Goal: Information Seeking & Learning: Find specific page/section

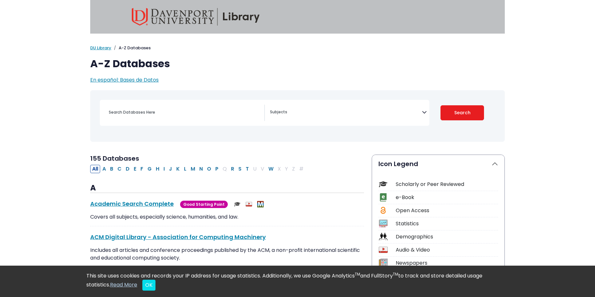
select select "Database Subject Filter"
click at [162, 106] on div "Search filters" at bounding box center [184, 112] width 159 height 15
click at [160, 114] on input "Search database by title or keyword" at bounding box center [184, 112] width 159 height 9
type input "min"
click at [441, 105] on button "Search" at bounding box center [463, 112] width 44 height 15
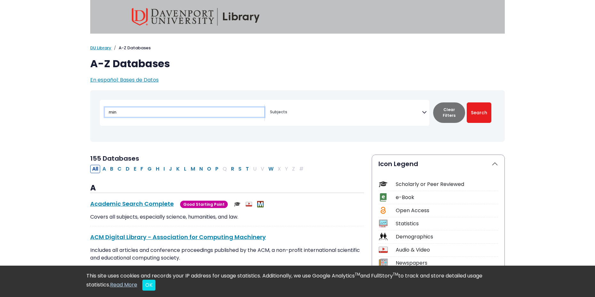
select select "Database Subject Filter"
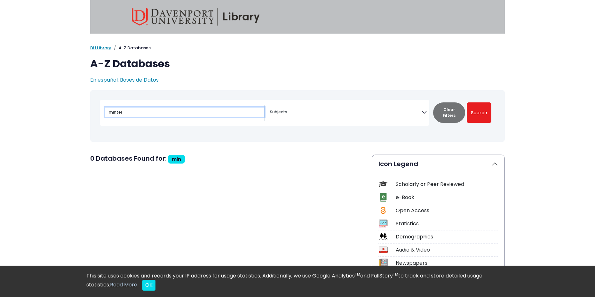
type input "mintel"
click at [467, 102] on button "Search" at bounding box center [479, 112] width 25 height 20
select select "Database Subject Filter"
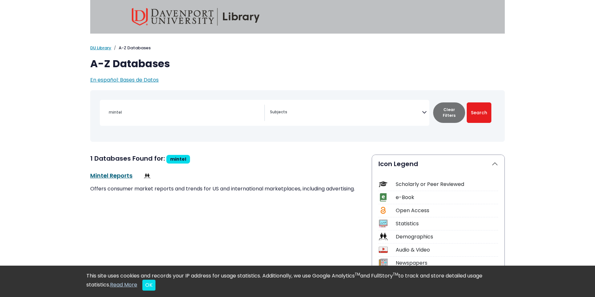
click at [121, 174] on link "Mintel Reports This link opens in a new window" at bounding box center [111, 175] width 42 height 8
drag, startPoint x: 175, startPoint y: 116, endPoint x: 26, endPoint y: 99, distance: 150.7
type input "IBISWORLD"
click at [467, 102] on button "Search" at bounding box center [479, 112] width 25 height 20
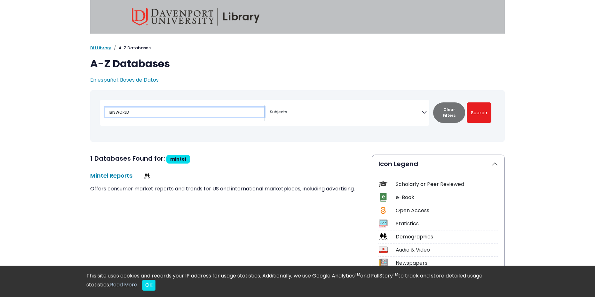
select select "Database Subject Filter"
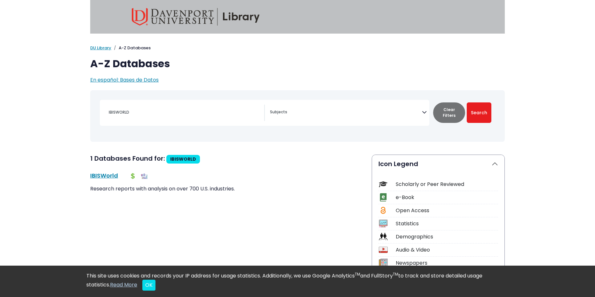
drag, startPoint x: 35, startPoint y: 100, endPoint x: 181, endPoint y: 182, distance: 168.2
click at [109, 178] on link "IBISWorld This link opens in a new window" at bounding box center [104, 175] width 28 height 8
drag, startPoint x: 171, startPoint y: 116, endPoint x: 22, endPoint y: 100, distance: 150.2
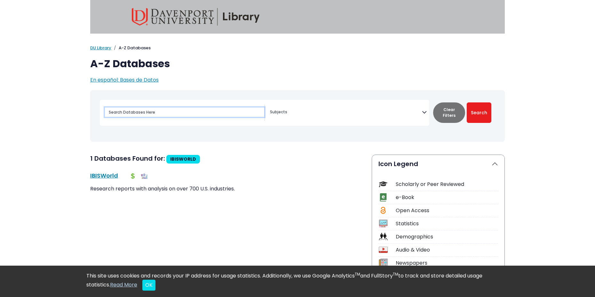
click at [467, 102] on button "Search" at bounding box center [479, 112] width 25 height 20
select select "Database Subject Filter"
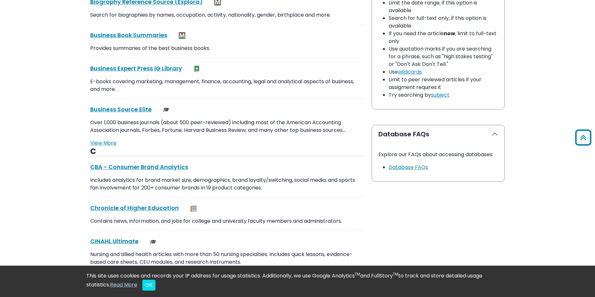
scroll to position [544, 0]
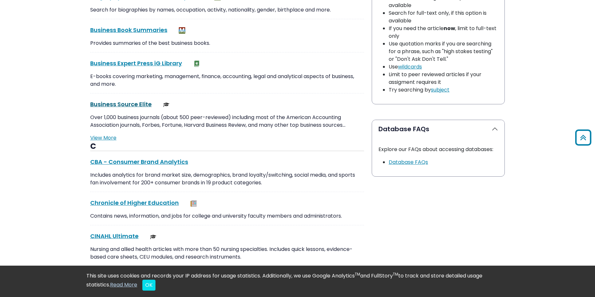
click at [142, 101] on link "Business Source Elite This link opens in a new window" at bounding box center [120, 104] width 61 height 8
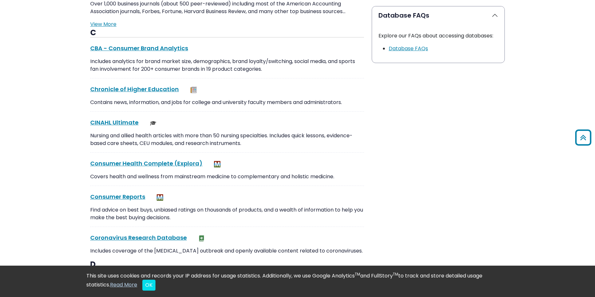
scroll to position [672, 0]
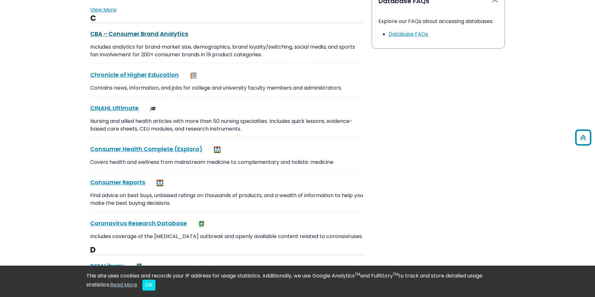
click at [144, 34] on link "CBA - Consumer Brand Analytics This link opens in a new window" at bounding box center [139, 34] width 98 height 8
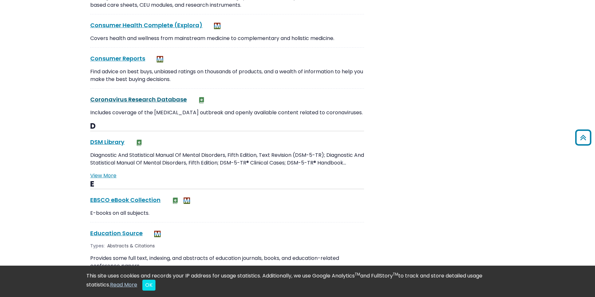
scroll to position [800, 0]
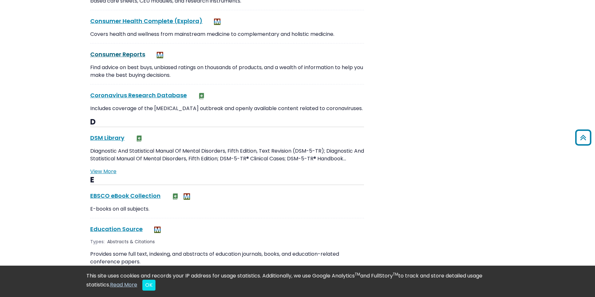
click at [123, 53] on link "Consumer Reports This link opens in a new window" at bounding box center [117, 54] width 55 height 8
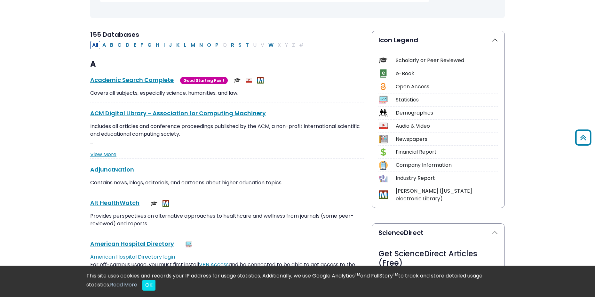
scroll to position [0, 0]
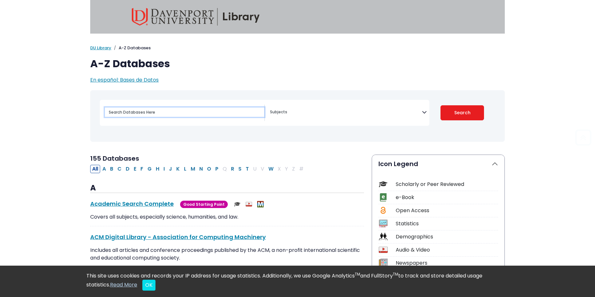
click at [137, 116] on input "Search database by title or keyword" at bounding box center [184, 112] width 159 height 9
type input "statistica"
click at [441, 105] on button "Search" at bounding box center [463, 112] width 44 height 15
select select "Database Subject Filter"
